Goal: Task Accomplishment & Management: Complete application form

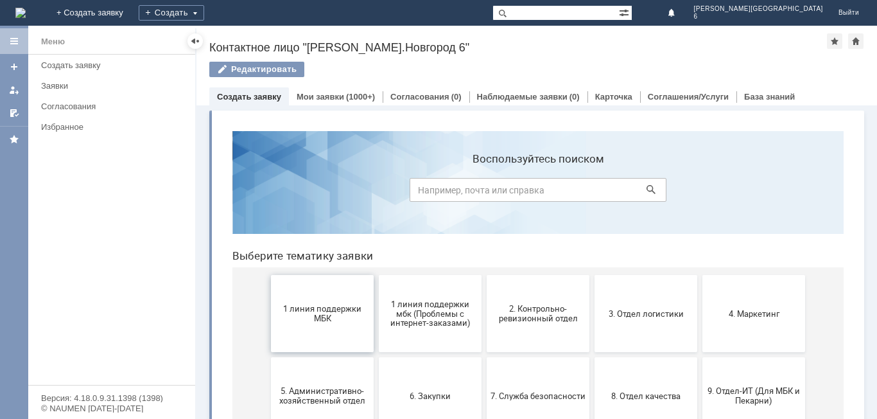
click at [301, 304] on span "1 линия поддержки МБК" at bounding box center [322, 313] width 95 height 19
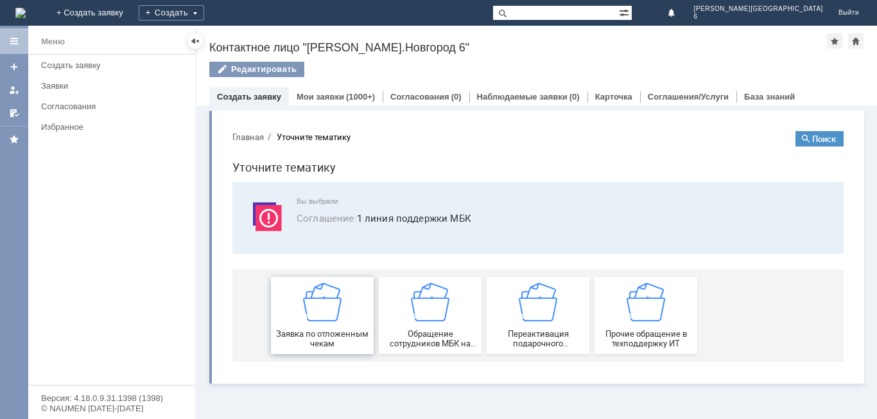
click at [302, 304] on div "Заявка по отложенным чекам" at bounding box center [322, 315] width 95 height 65
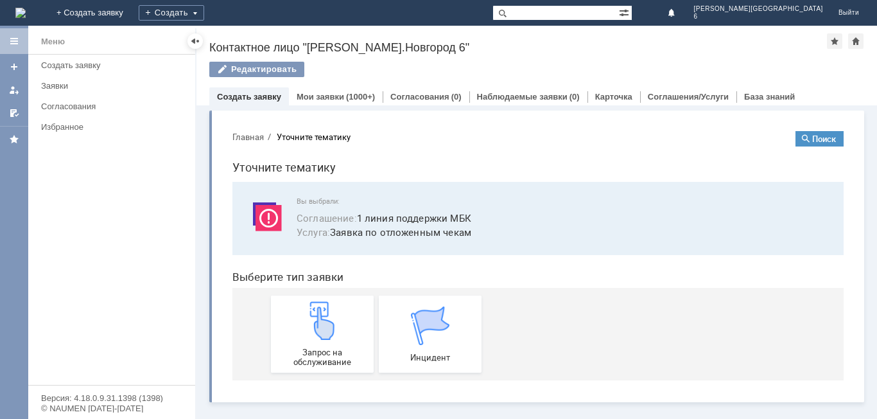
click at [302, 304] on div "Запрос на обслуживание" at bounding box center [322, 333] width 95 height 65
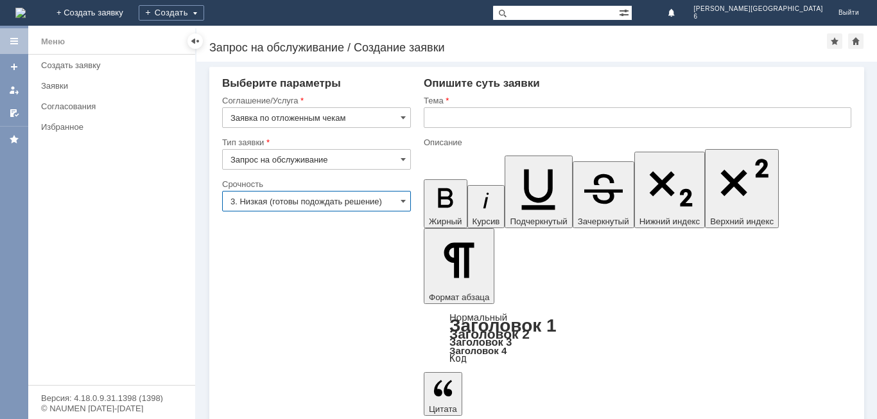
click at [281, 204] on input "3. Низкая (готовы подождать решение)" at bounding box center [316, 201] width 189 height 21
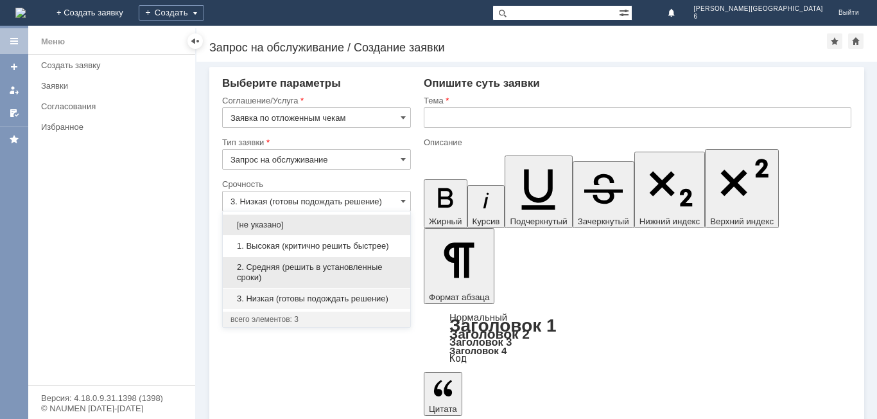
click at [271, 270] on span "2. Средняя (решить в установленные сроки)" at bounding box center [317, 272] width 172 height 21
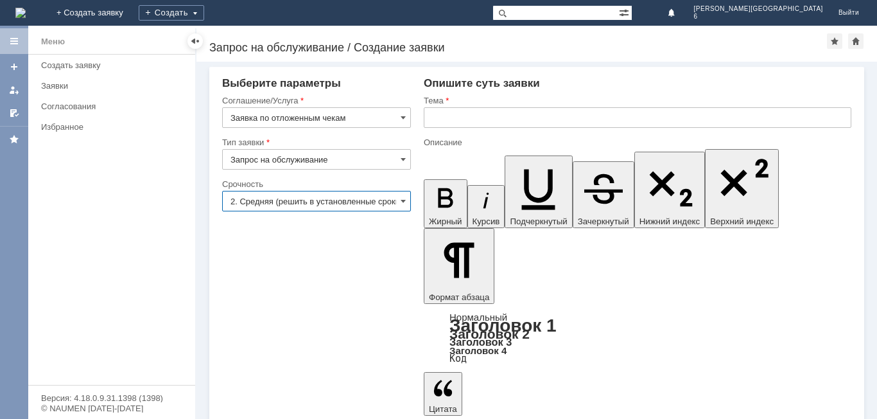
type input "2. Средняя (решить в установленные сроки)"
click at [473, 118] on input "text" at bounding box center [638, 117] width 428 height 21
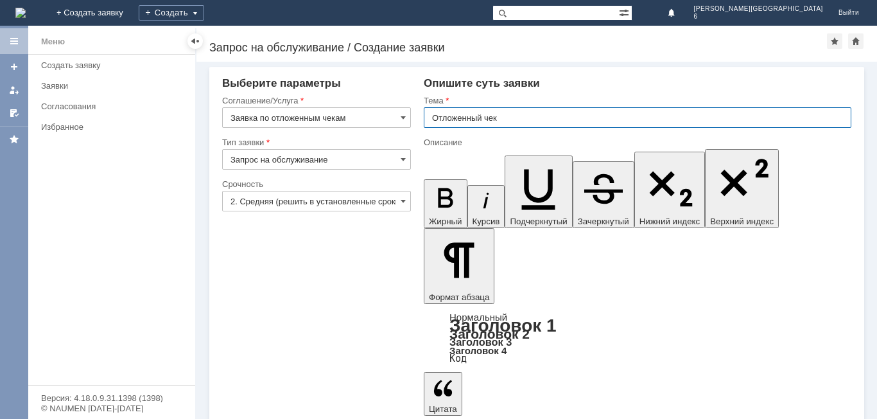
type input "Отложенный чек"
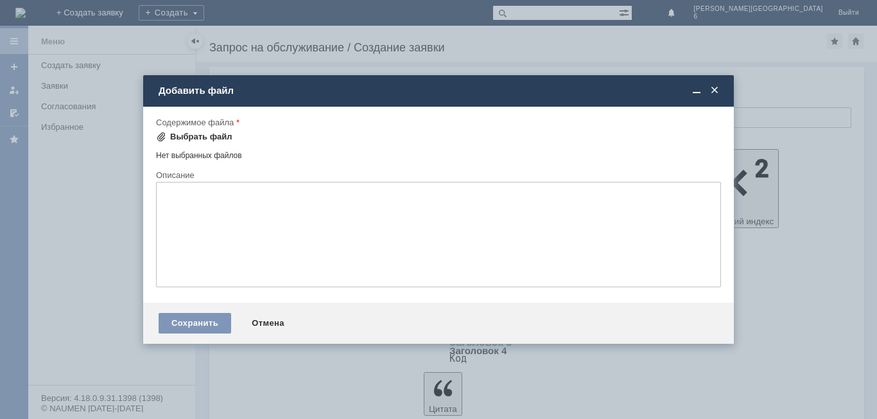
click at [209, 139] on div "Выбрать файл" at bounding box center [201, 137] width 62 height 10
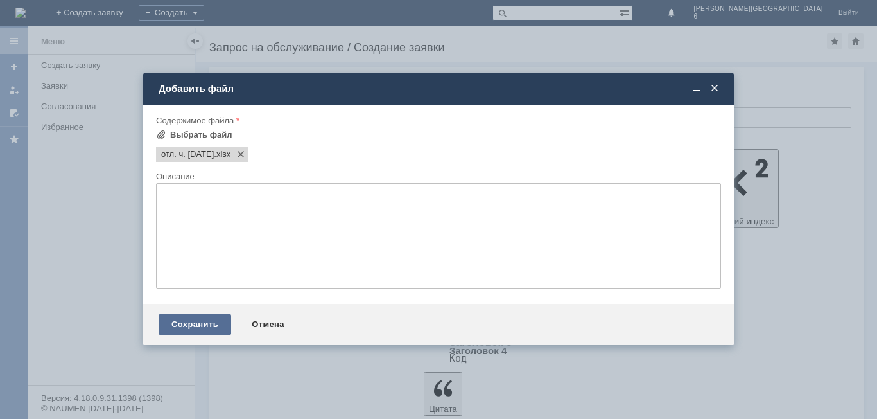
click at [184, 324] on div "Сохранить" at bounding box center [195, 324] width 73 height 21
